Goal: Transaction & Acquisition: Download file/media

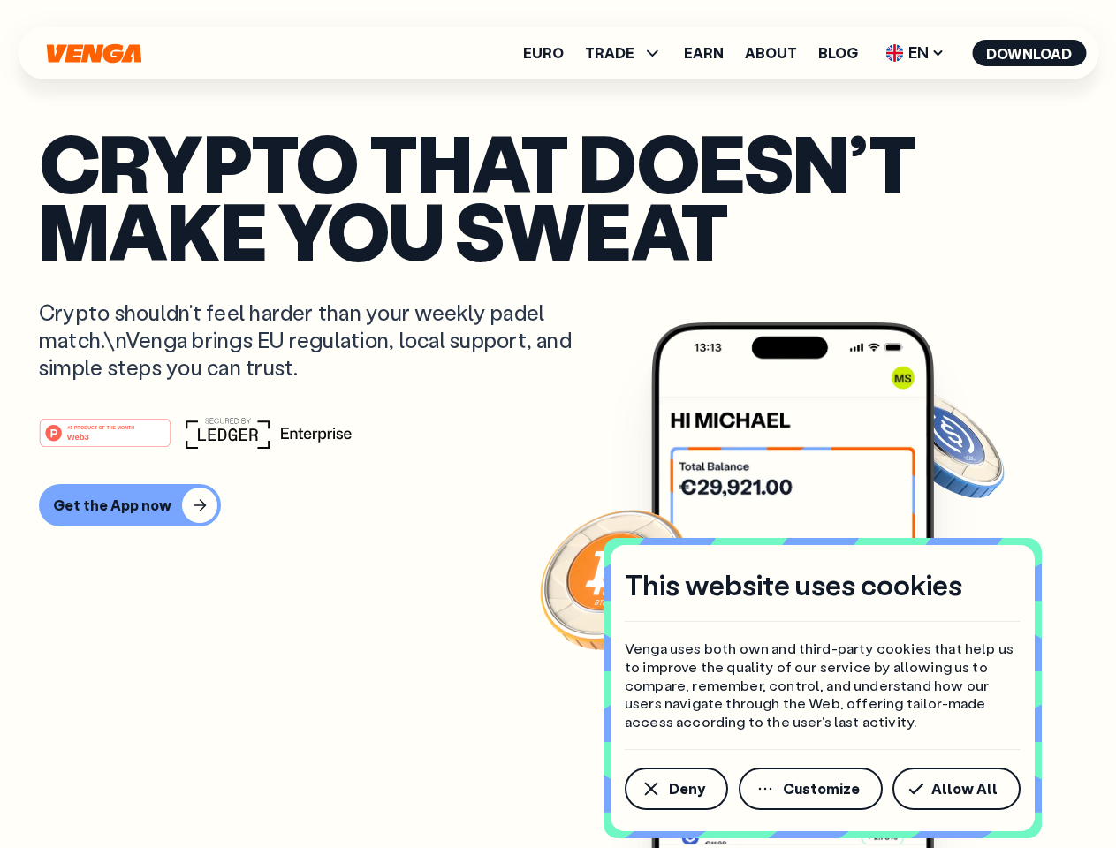
click at [558, 424] on div "#1 PRODUCT OF THE MONTH Web3" at bounding box center [558, 433] width 1038 height 32
click at [675, 789] on span "Deny" at bounding box center [687, 789] width 36 height 14
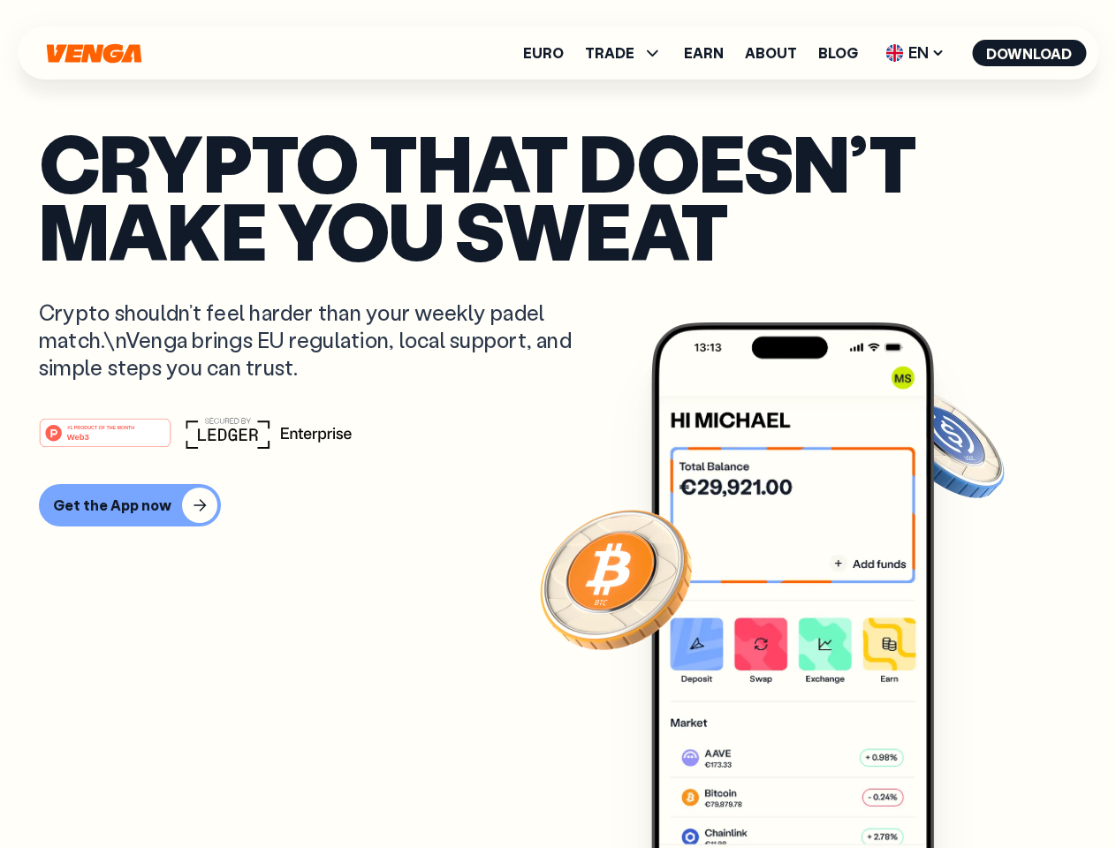
click at [812, 789] on img at bounding box center [792, 619] width 283 height 592
click at [960, 789] on article "Crypto that doesn’t make you sweat Crypto shouldn’t feel harder than your weekl…" at bounding box center [558, 459] width 1038 height 663
click at [629, 53] on span "TRADE" at bounding box center [609, 53] width 49 height 14
click at [916, 53] on span "EN" at bounding box center [915, 53] width 72 height 28
click at [1030, 53] on button "Download" at bounding box center [1029, 53] width 114 height 27
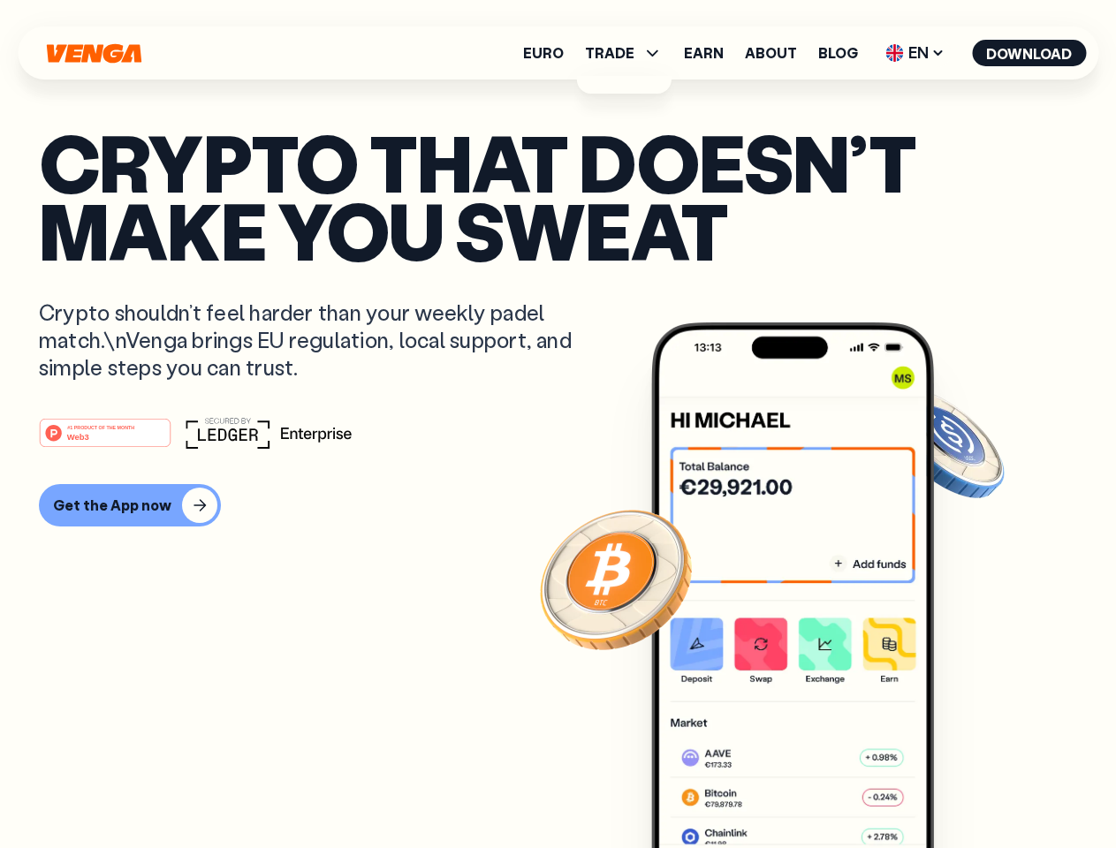
click at [558, 472] on div "#1 PRODUCT OF THE MONTH Web3 Get the App now" at bounding box center [558, 472] width 1038 height 110
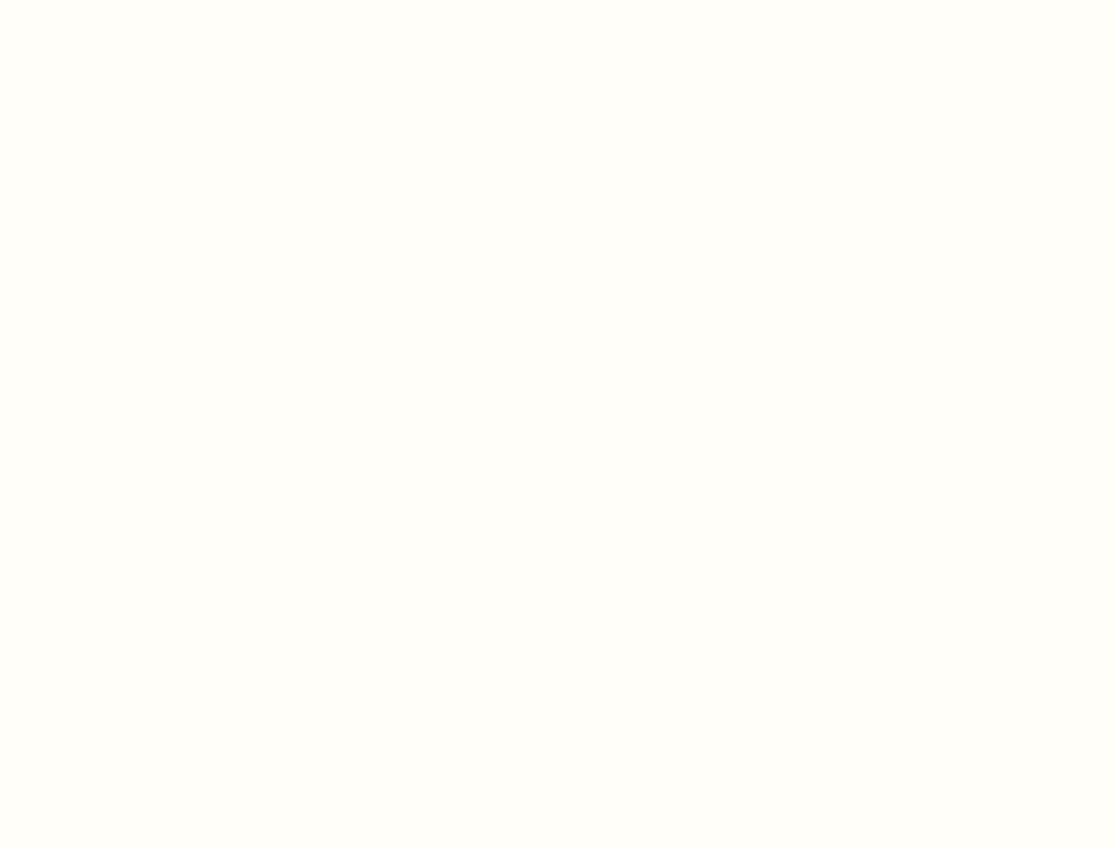
click at [108, 0] on html "This website uses cookies Venga uses both own and third-party cookies that help…" at bounding box center [558, 0] width 1116 height 0
